Goal: Go to known website: Access a specific website the user already knows

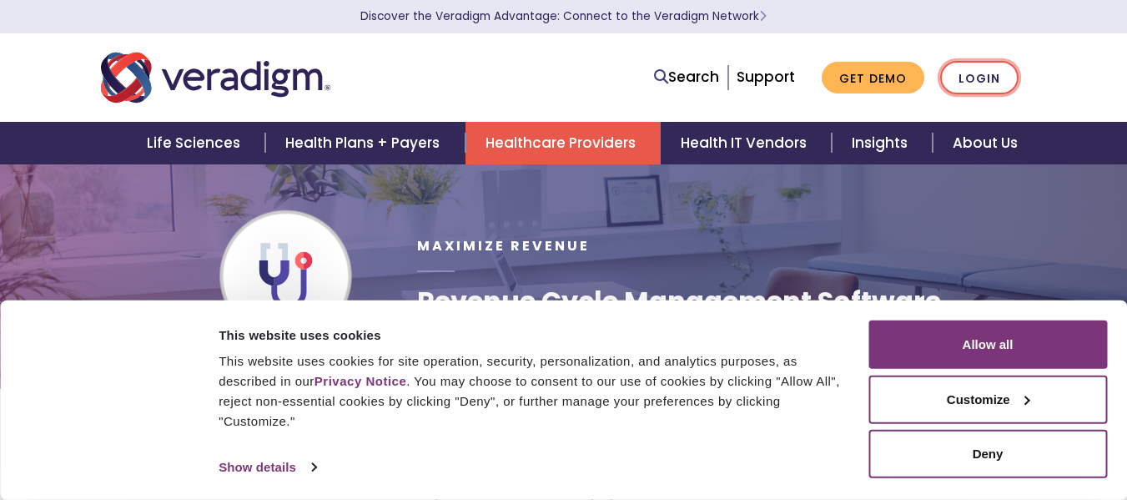
click at [1015, 69] on link "Login" at bounding box center [979, 78] width 78 height 34
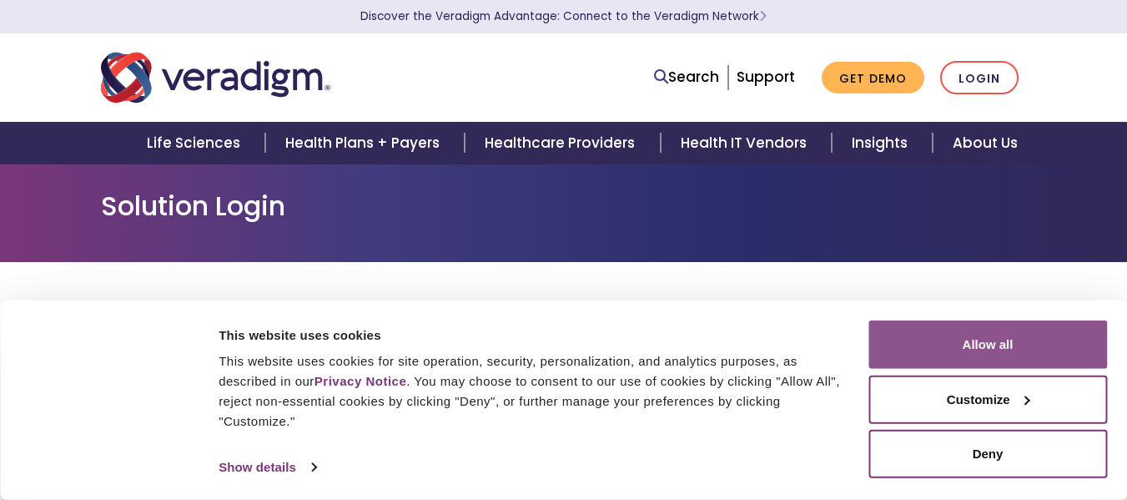
click at [974, 350] on button "Allow all" at bounding box center [987, 344] width 239 height 48
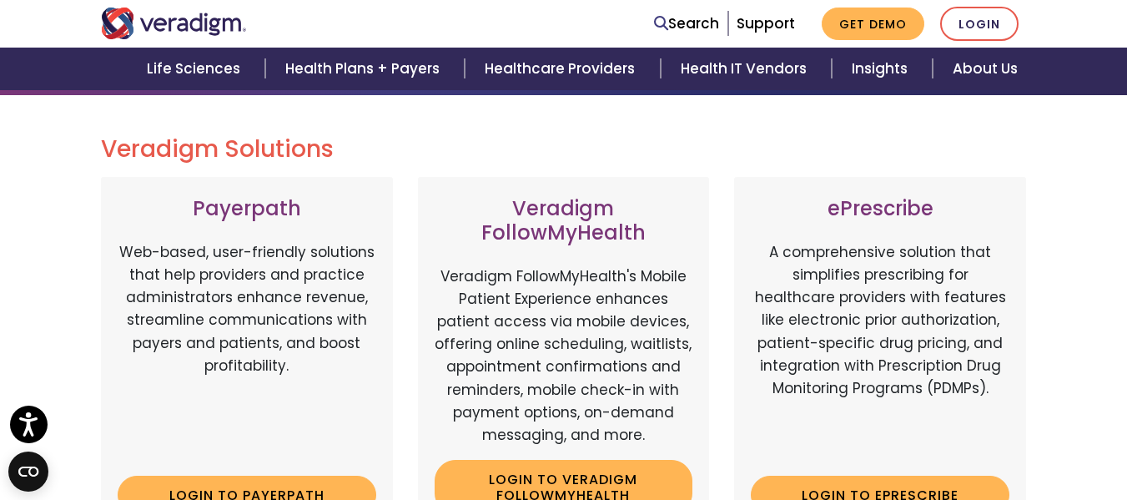
scroll to position [250, 0]
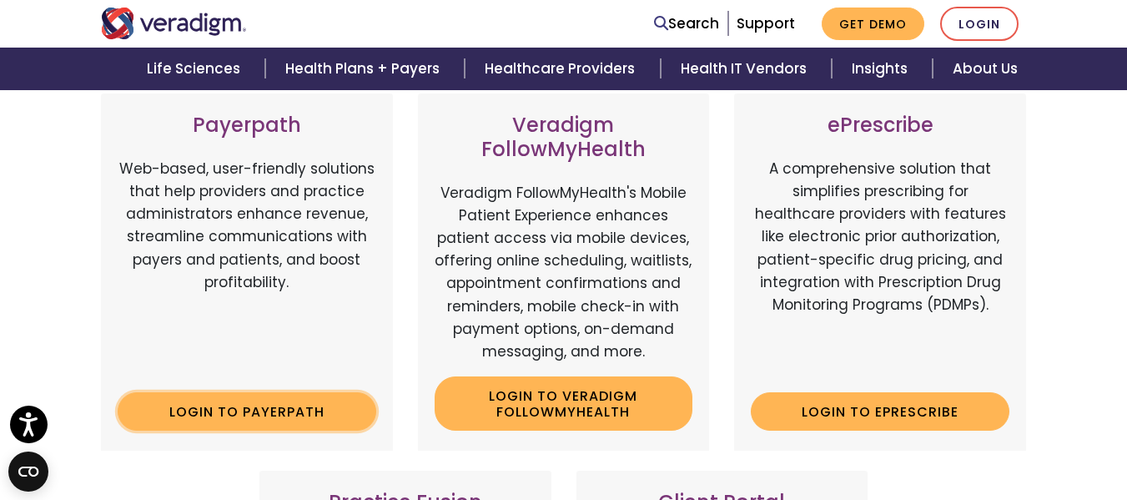
click at [262, 417] on link "Login to Payerpath" at bounding box center [247, 411] width 259 height 38
